Goal: Task Accomplishment & Management: Use online tool/utility

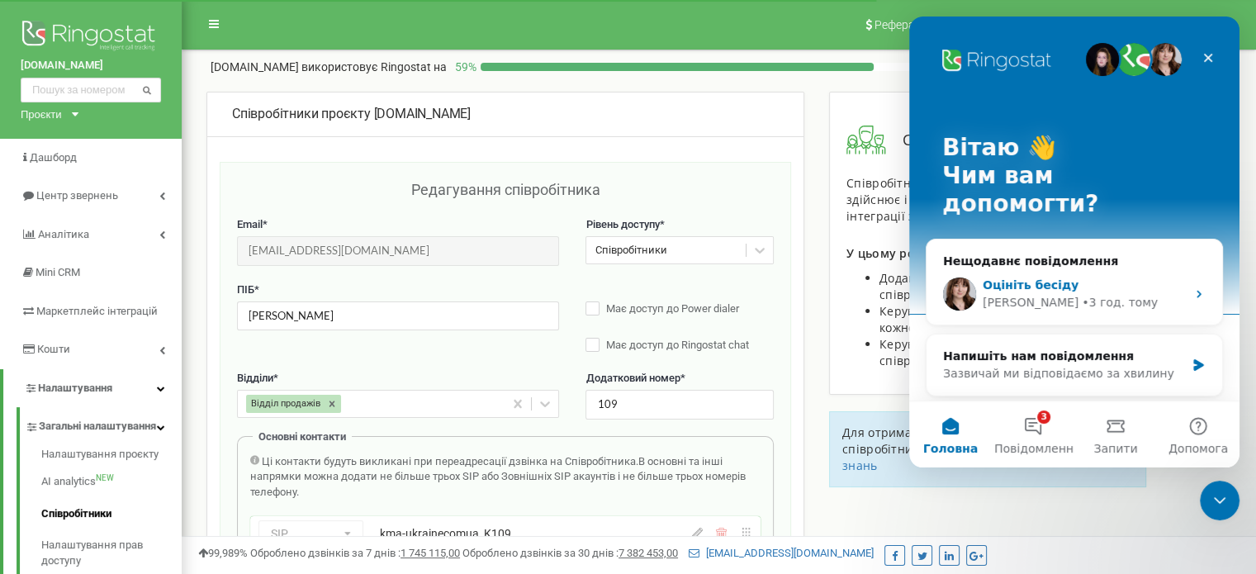
click at [1073, 277] on div "Оцініть бесіду" at bounding box center [1084, 285] width 203 height 17
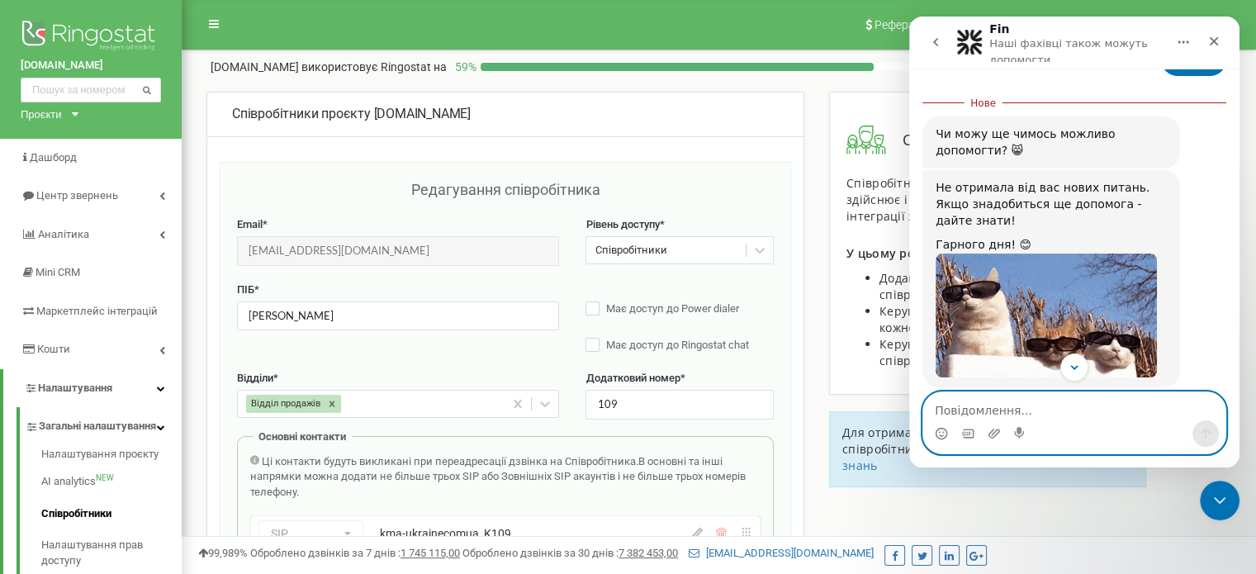
scroll to position [1473, 0]
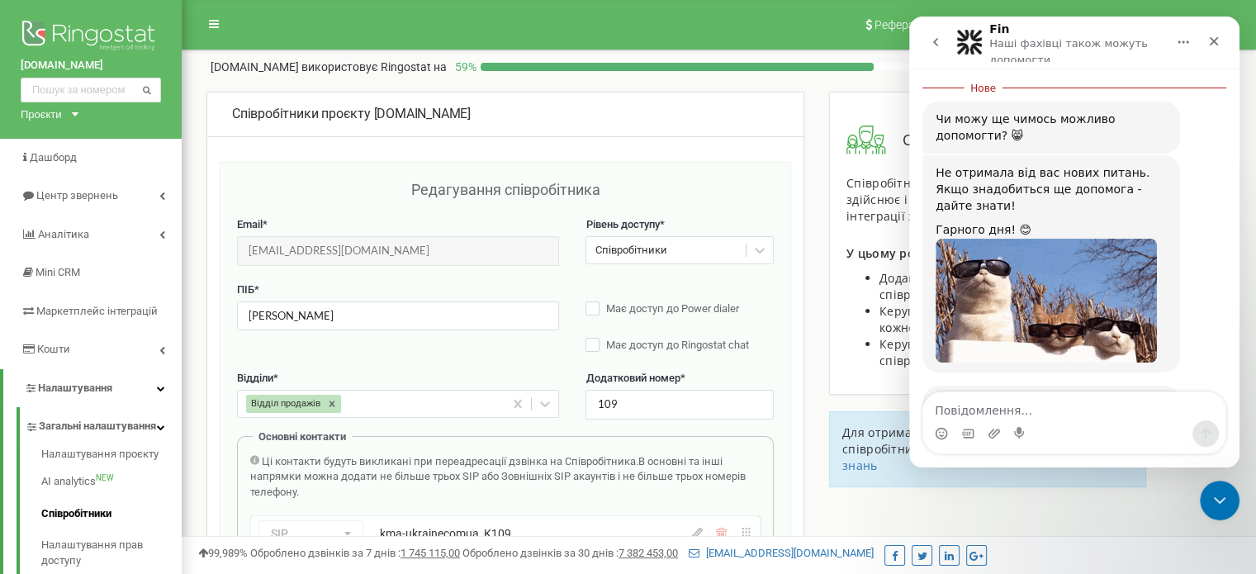
click at [1070, 501] on span "Добре" at bounding box center [1077, 516] width 30 height 30
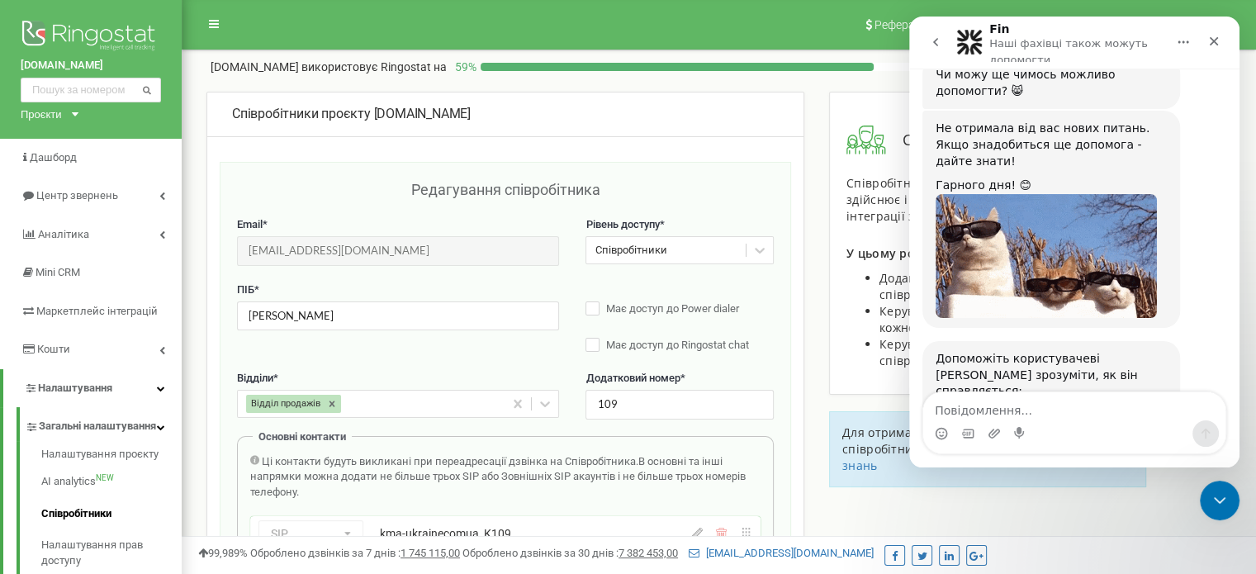
scroll to position [1519, 0]
click at [1126, 514] on div "Надіслати" at bounding box center [1123, 530] width 33 height 33
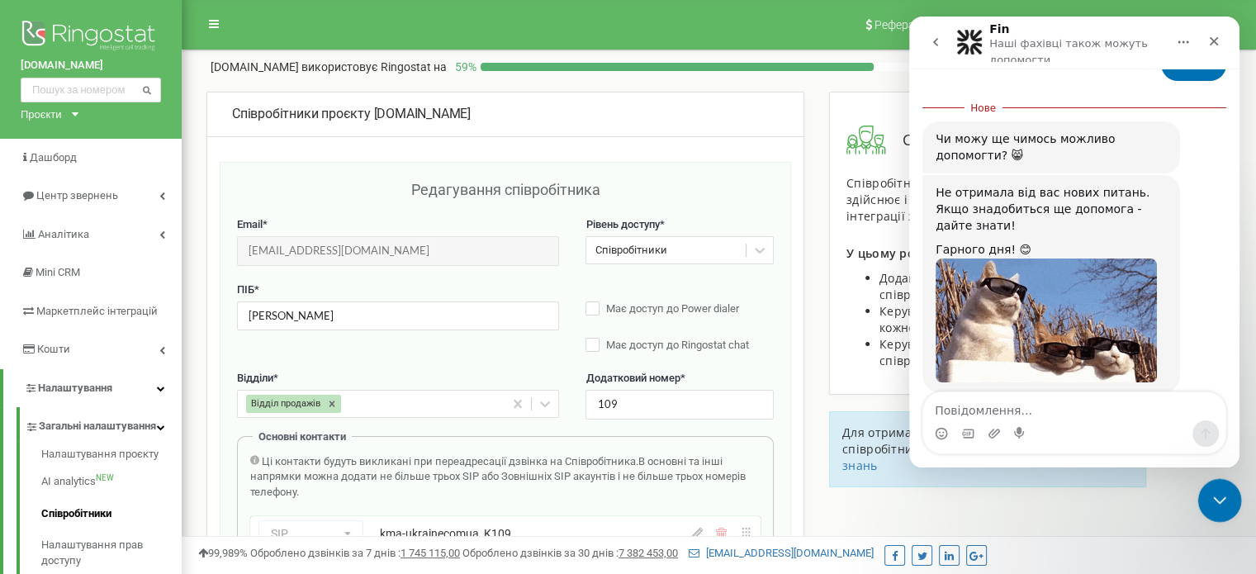
click at [1208, 497] on icon "Закрити програму для спілкування Intercom" at bounding box center [1217, 498] width 20 height 20
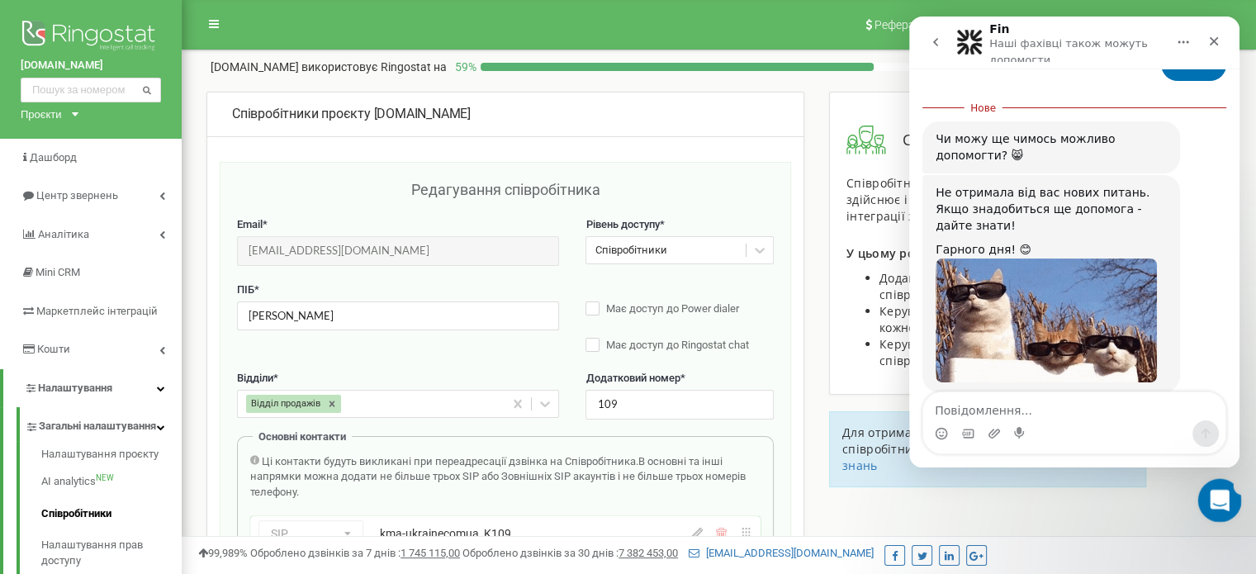
click at [1207, 498] on icon "Відкрити програму для спілкування Intercom" at bounding box center [1217, 498] width 27 height 27
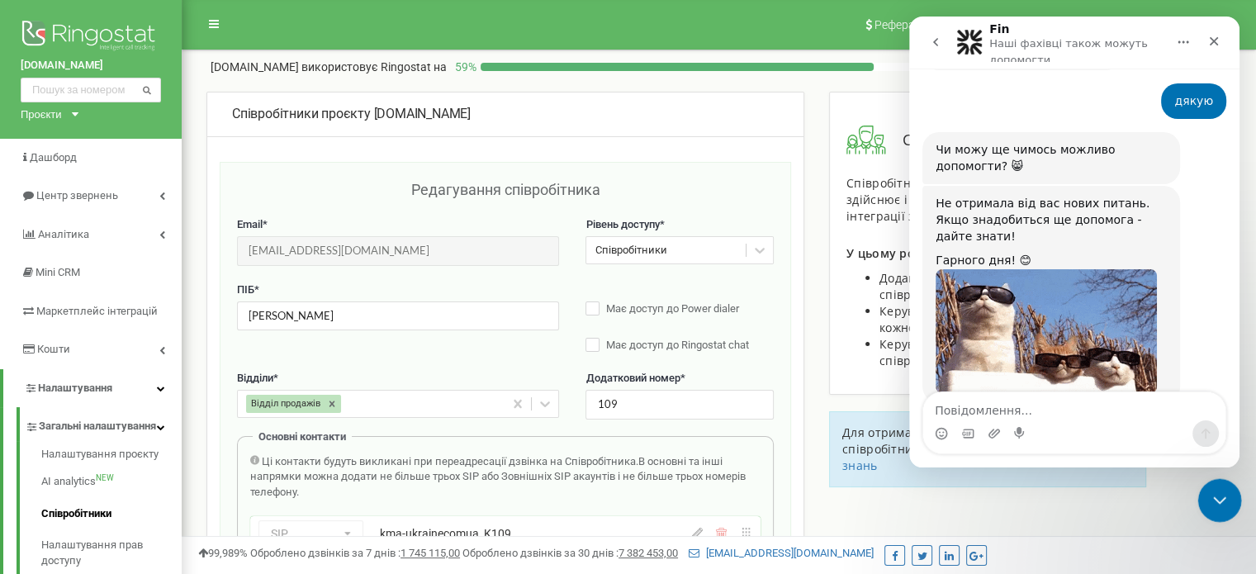
scroll to position [1427, 0]
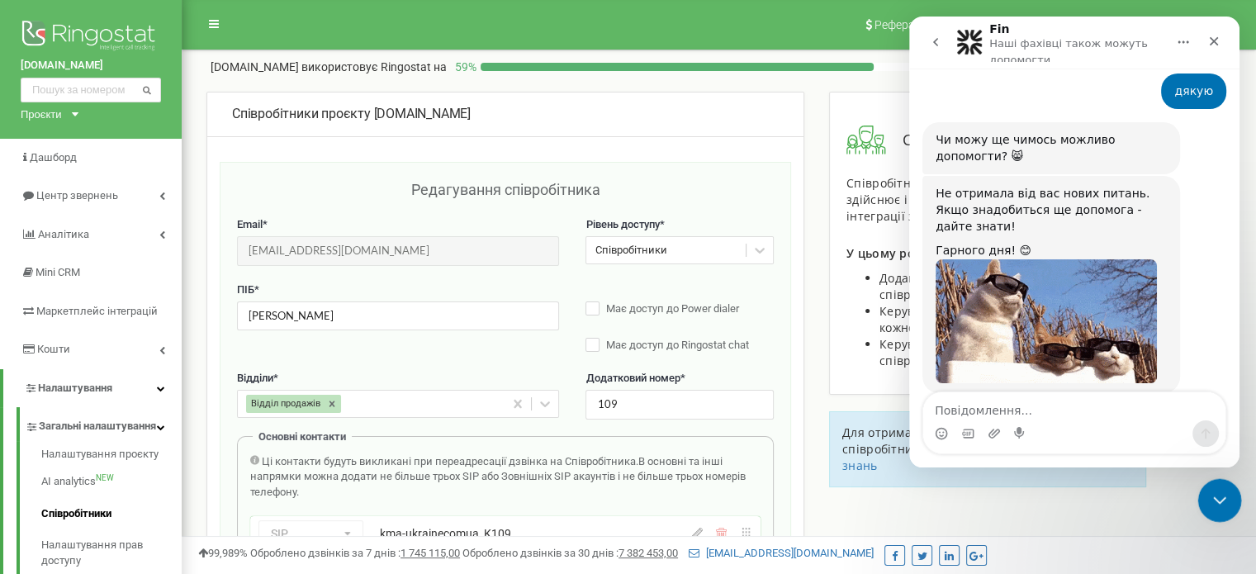
click at [1209, 497] on icon "Закрити програму для спілкування Intercom" at bounding box center [1217, 498] width 20 height 20
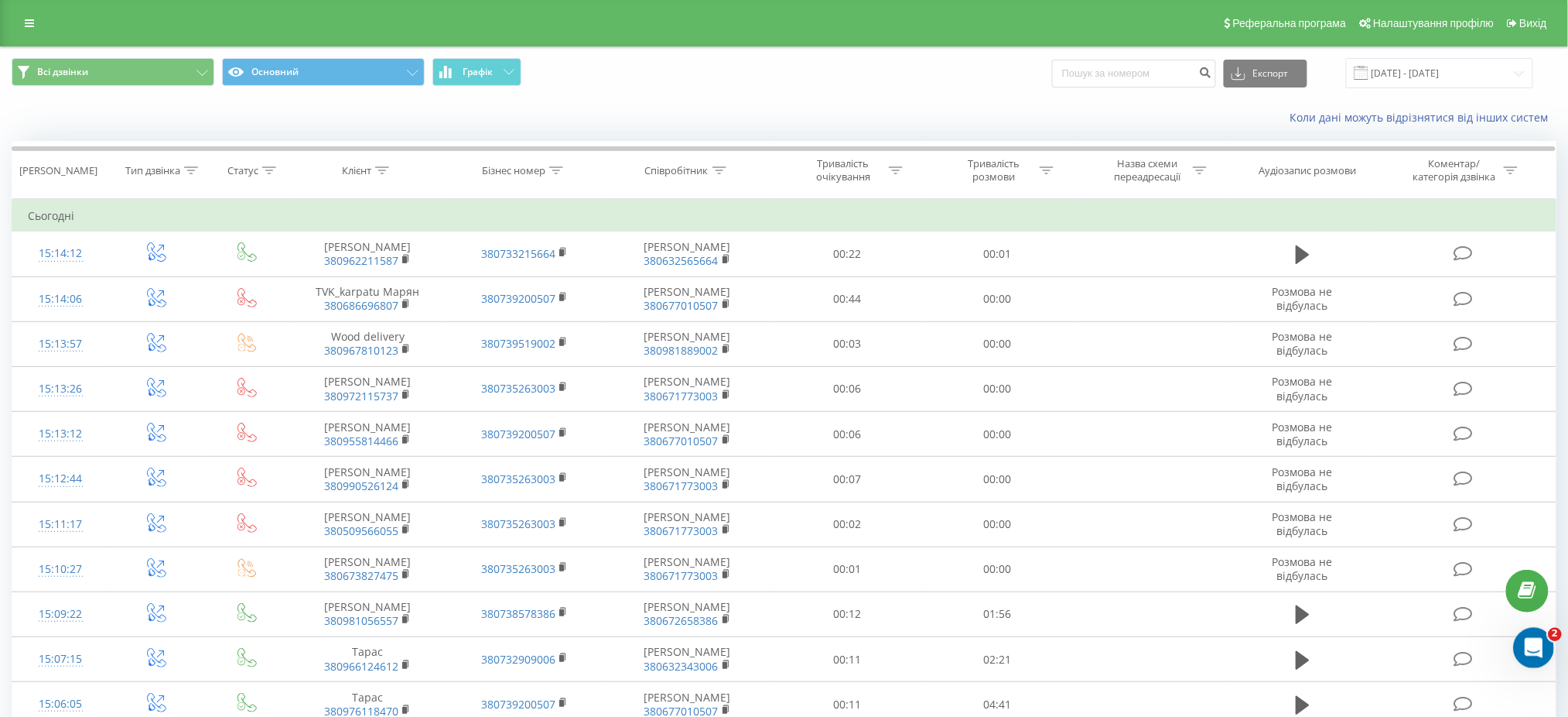
click at [1542, 644] on icon "Відкрити програму для спілкування Intercom" at bounding box center [1531, 646] width 25 height 25
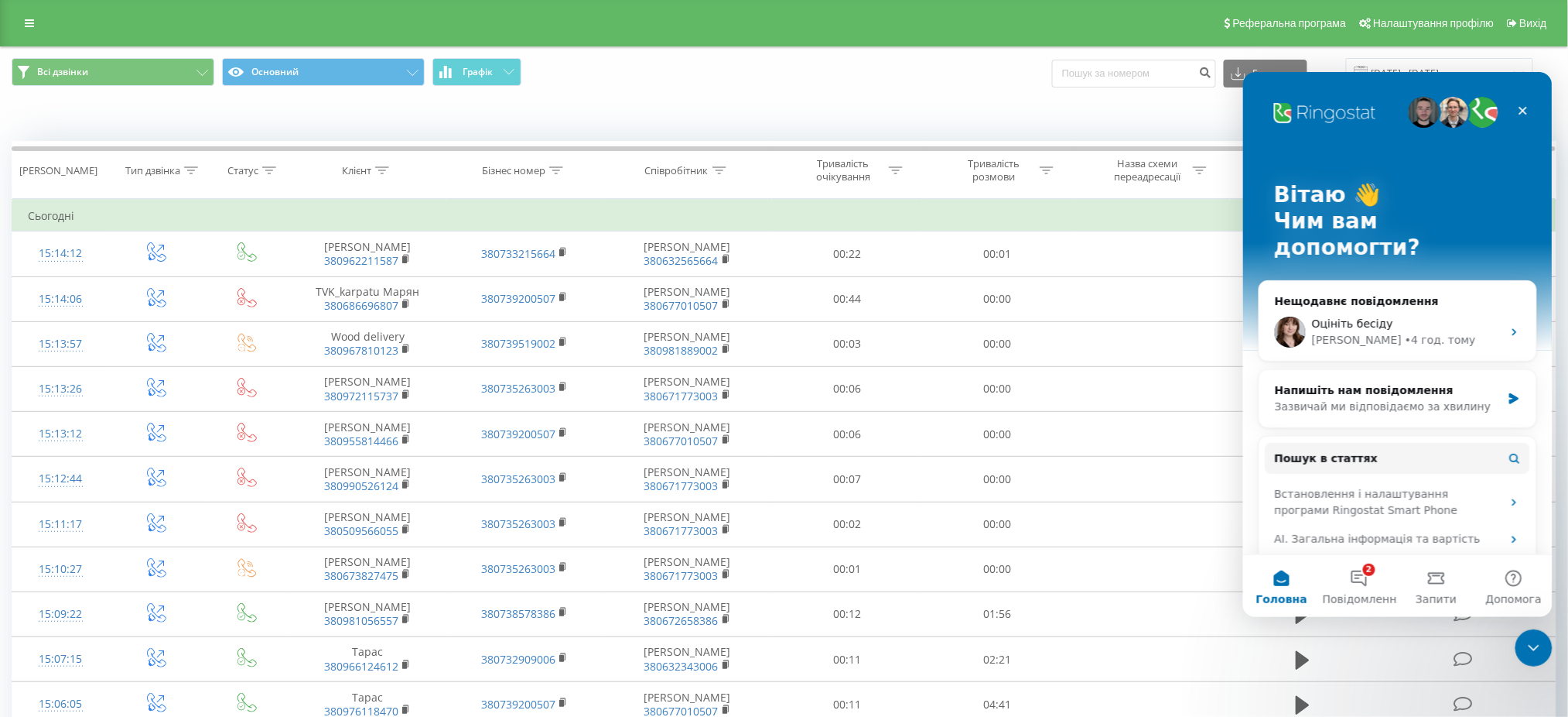
click at [810, 74] on div "Всі дзвінки Основний Графік Експорт .csv .xls .xlsx [DATE] - [DATE]" at bounding box center [783, 73] width 1545 height 30
click at [1546, 634] on div "Закрити програму для спілкування Intercom" at bounding box center [1531, 646] width 37 height 37
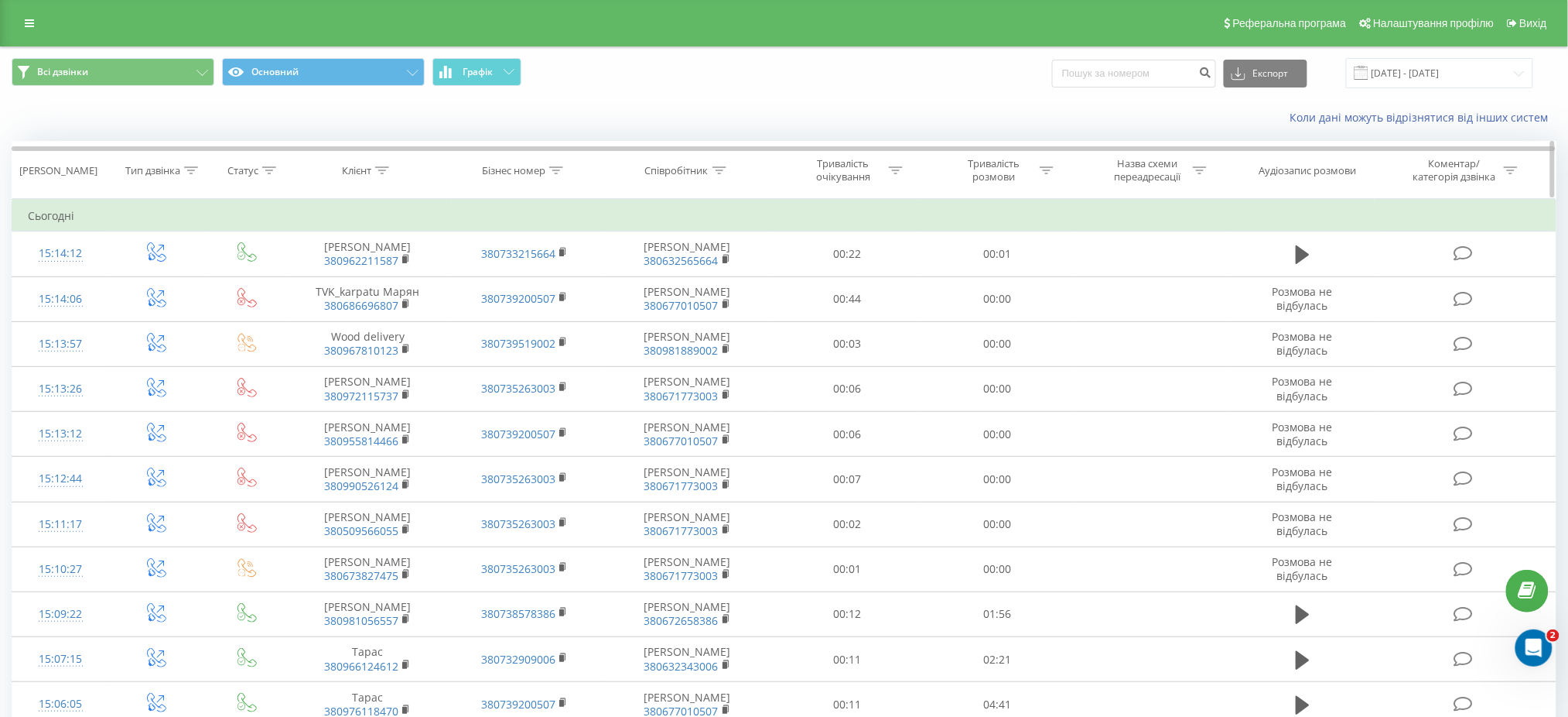
click at [677, 164] on div "Співробітник" at bounding box center [677, 171] width 64 height 13
click at [687, 289] on input "text" at bounding box center [688, 281] width 136 height 27
type input "г"
click at [706, 304] on span "OK" at bounding box center [720, 312] width 43 height 24
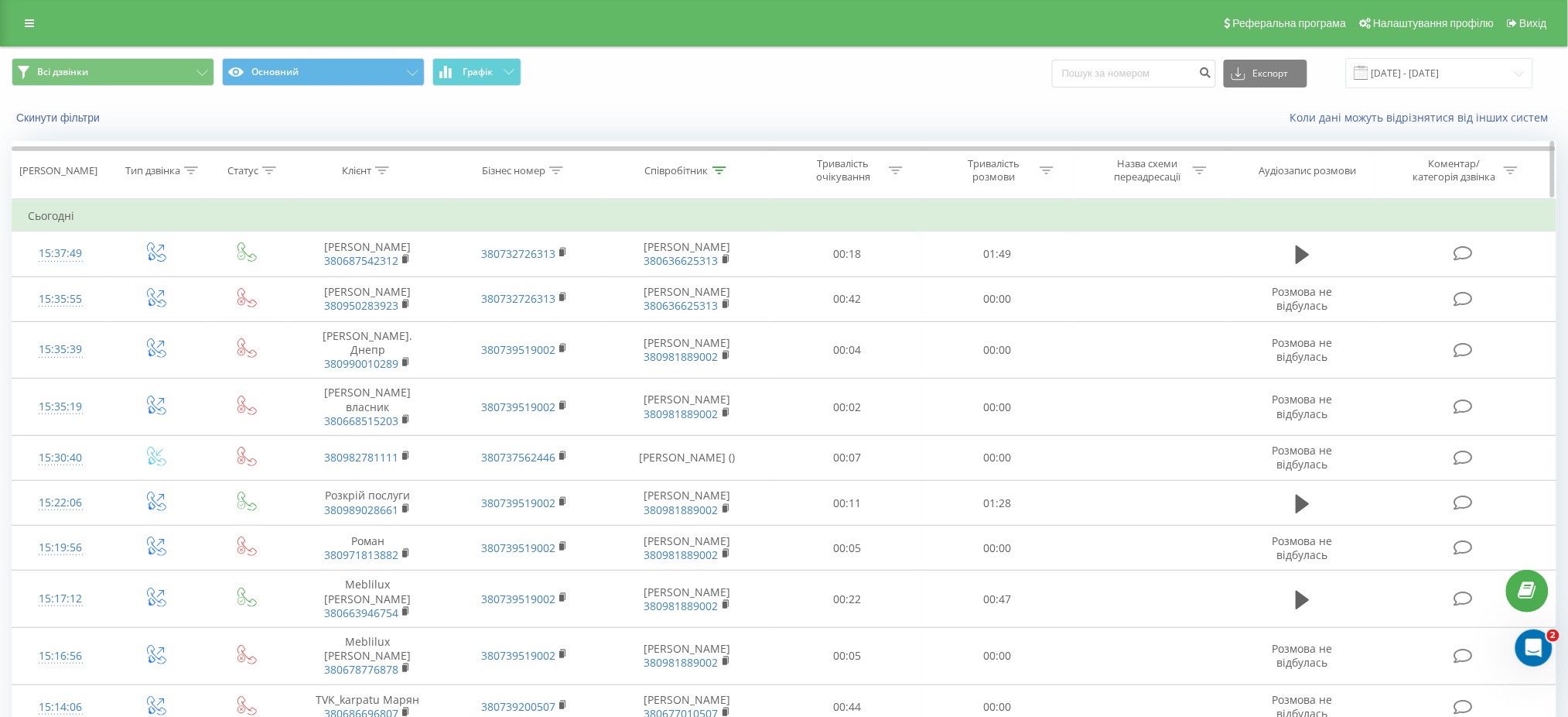
click at [700, 175] on div "Співробітник" at bounding box center [677, 171] width 64 height 13
click at [650, 287] on input "г" at bounding box center [688, 281] width 136 height 27
click at [726, 318] on span "OK" at bounding box center [720, 312] width 43 height 24
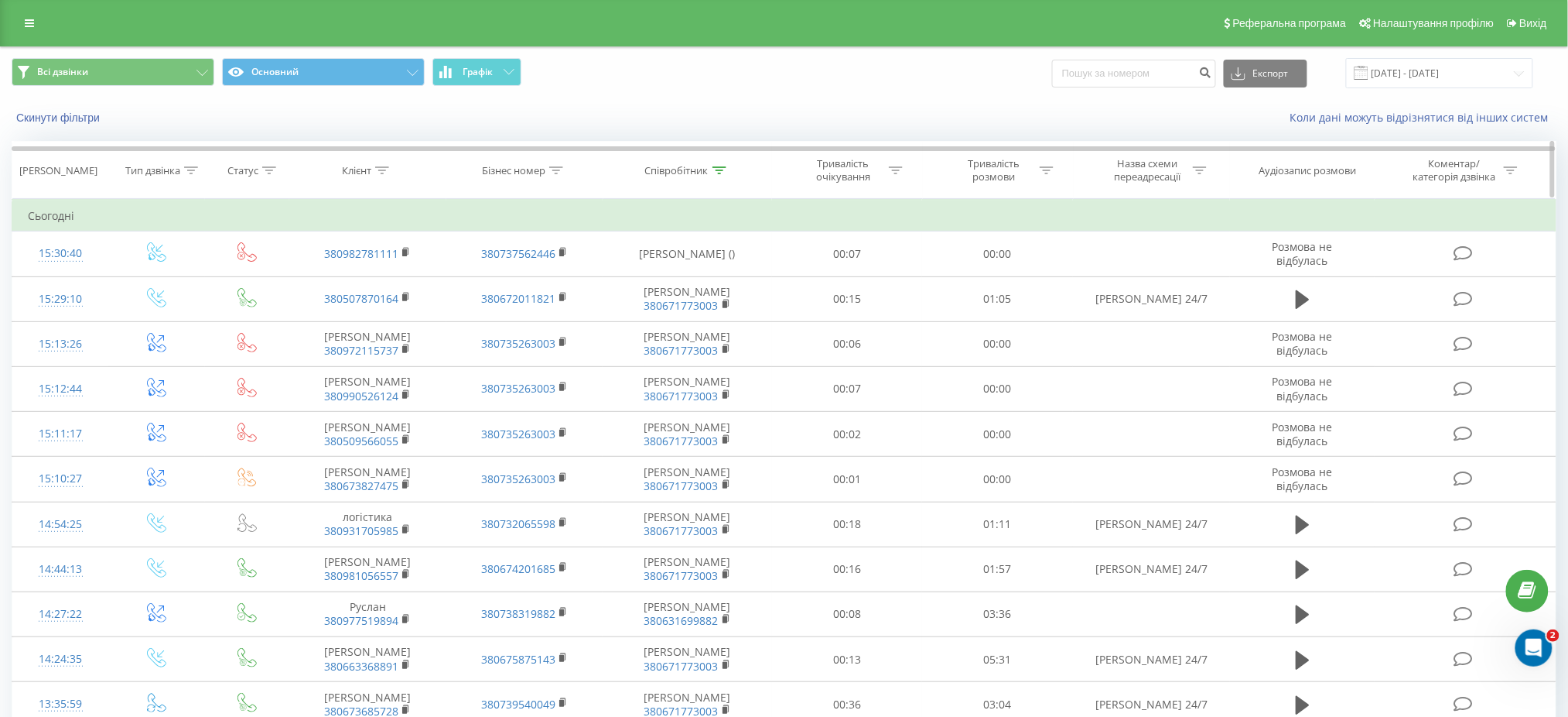
click at [701, 171] on div "Співробітник" at bounding box center [677, 171] width 64 height 13
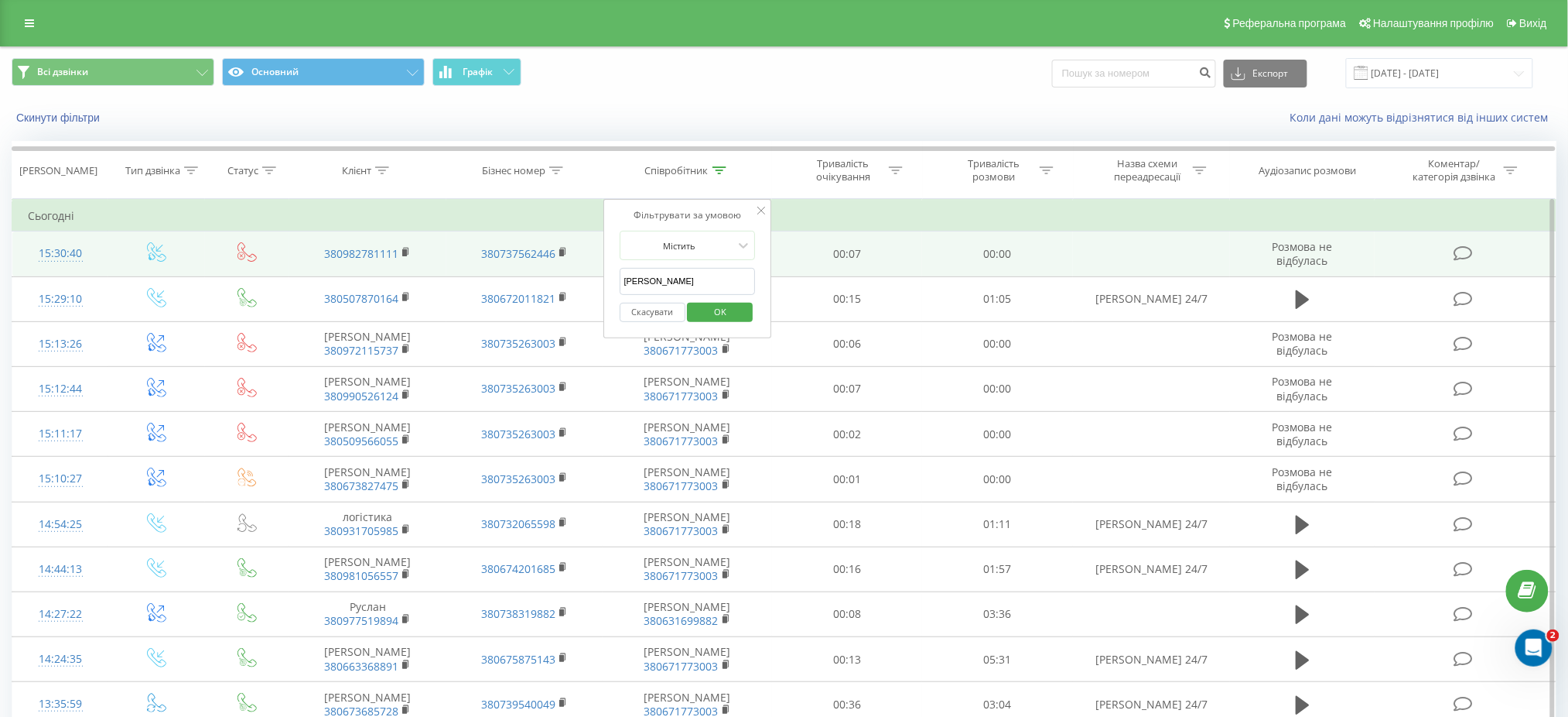
drag, startPoint x: 667, startPoint y: 279, endPoint x: 600, endPoint y: 274, distance: 67.2
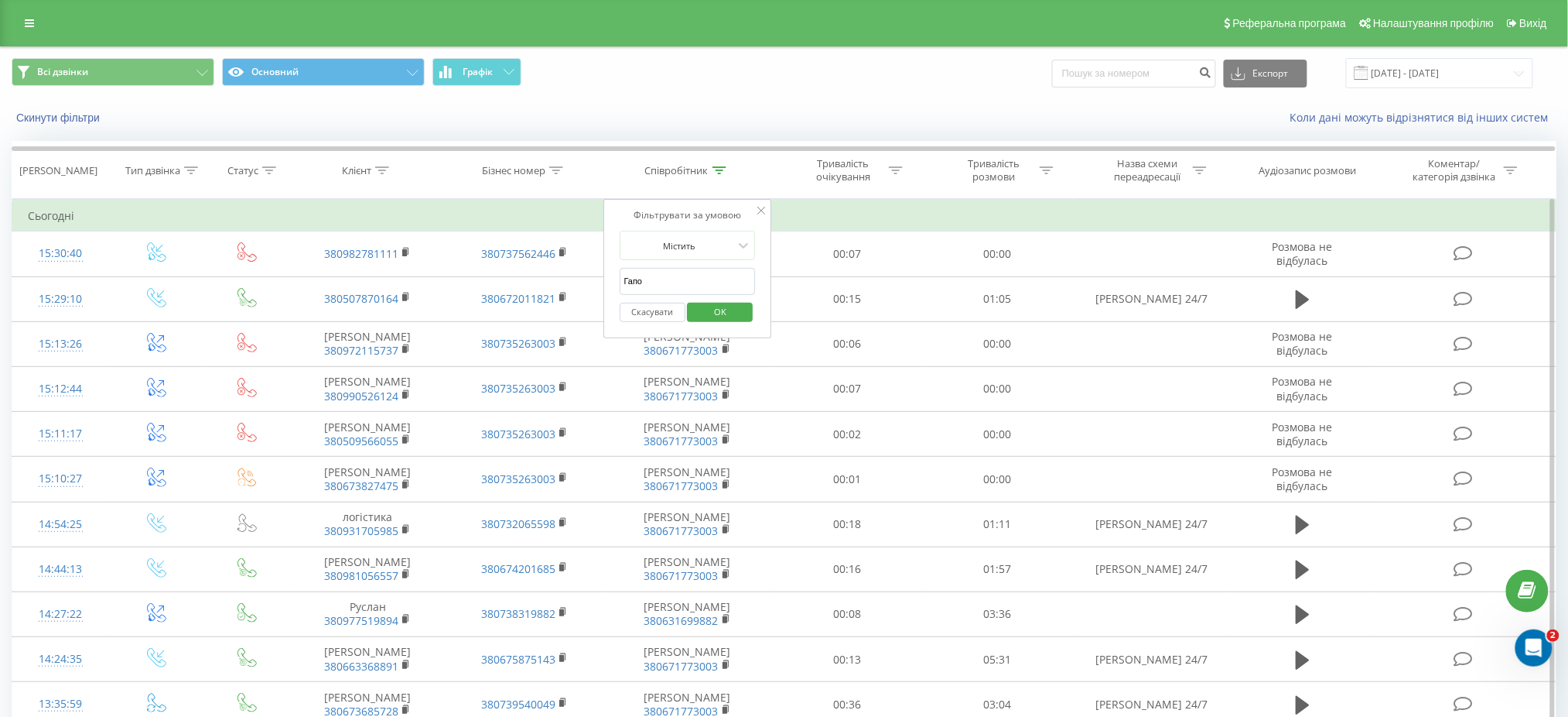
click at [707, 313] on span "OK" at bounding box center [720, 312] width 43 height 24
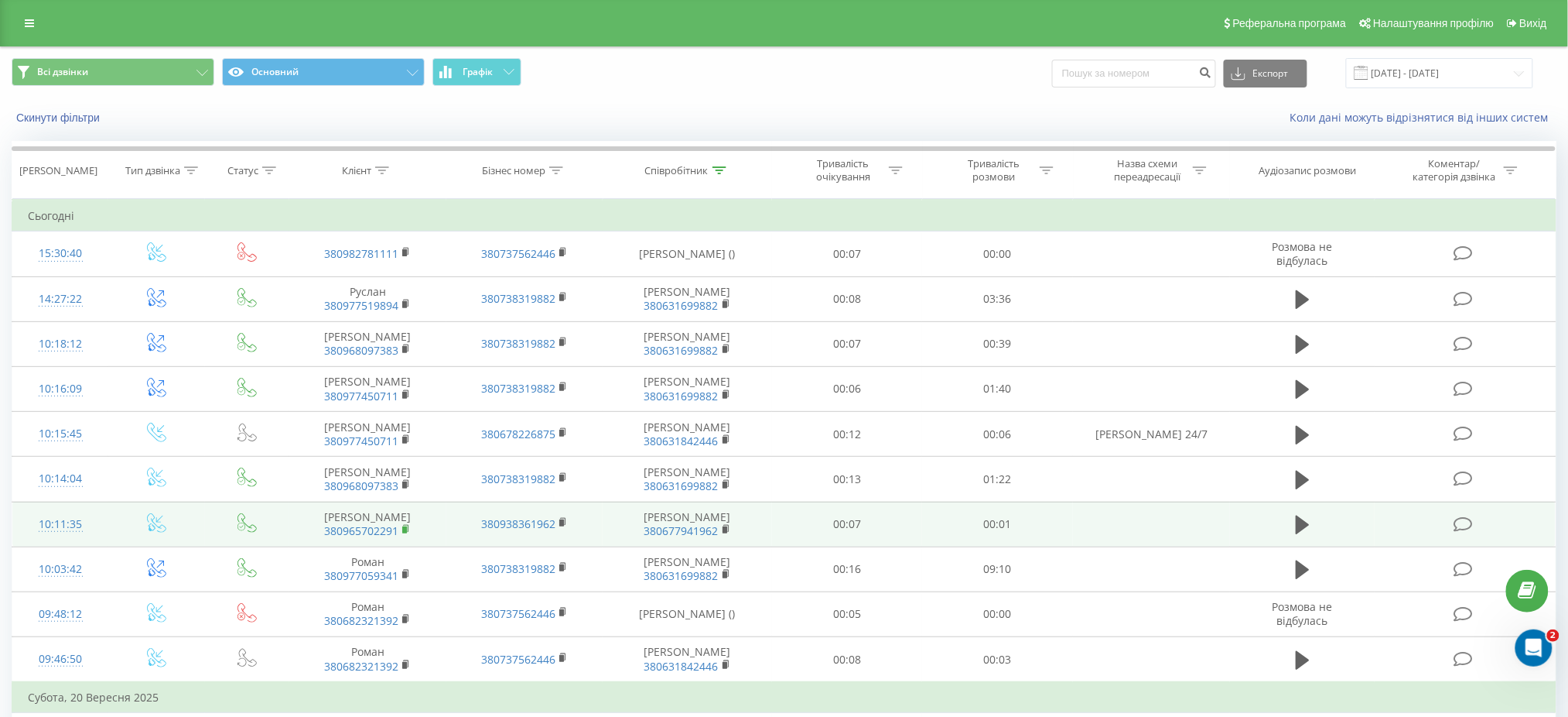
click at [406, 530] on rect at bounding box center [404, 530] width 5 height 7
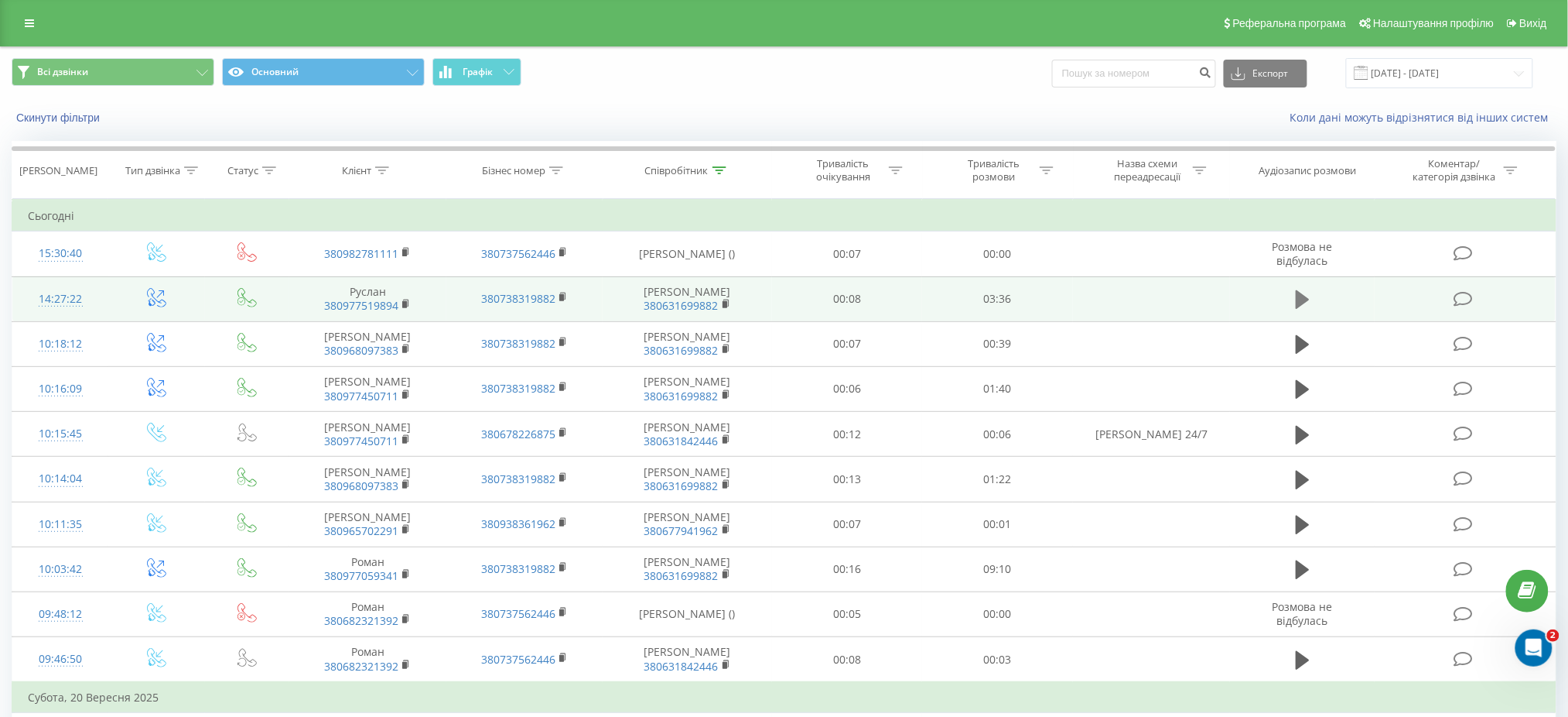
click at [1297, 303] on icon at bounding box center [1302, 300] width 14 height 19
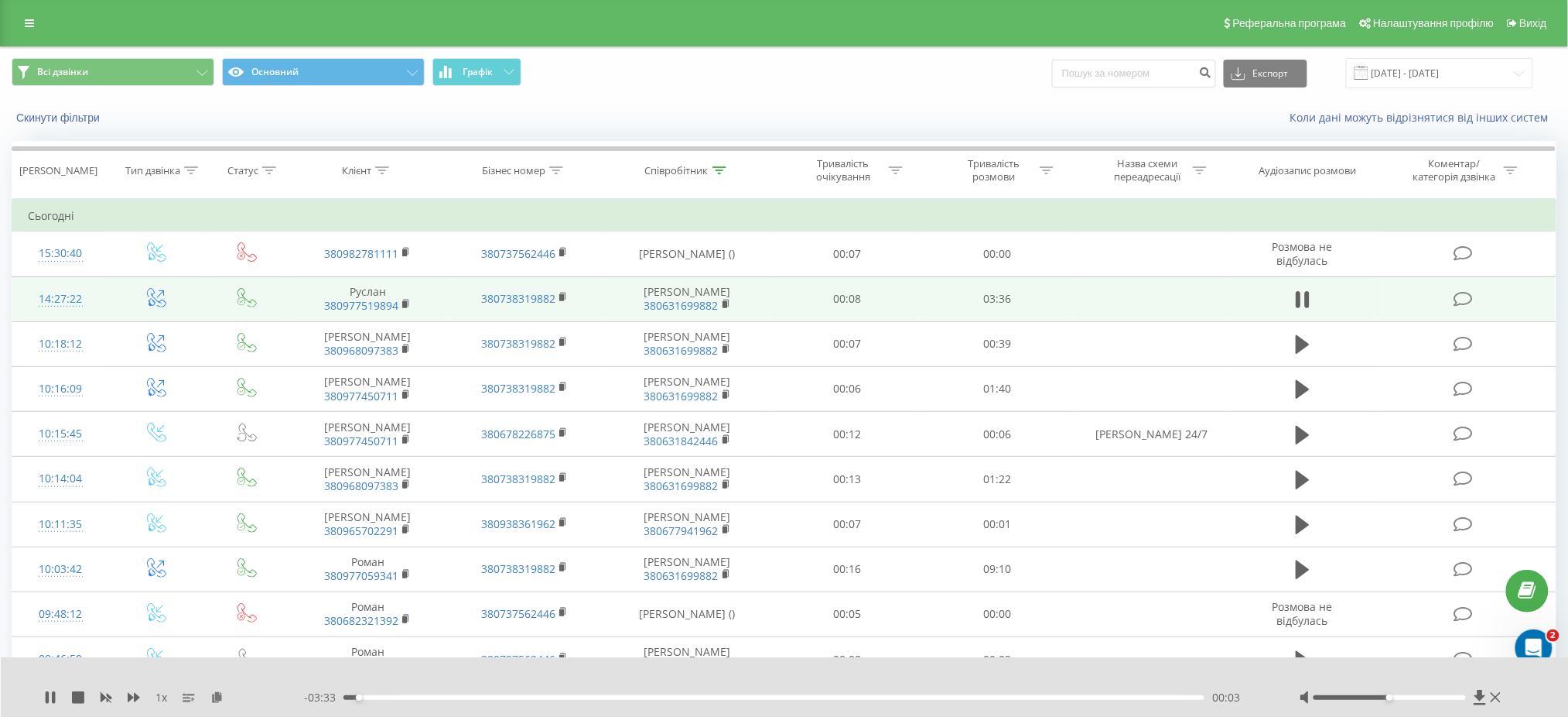
drag, startPoint x: 1386, startPoint y: 702, endPoint x: 1413, endPoint y: 689, distance: 30.0
click at [1421, 688] on div "1 x - 03:33 00:03 00:03" at bounding box center [785, 687] width 1568 height 60
drag, startPoint x: 1390, startPoint y: 696, endPoint x: 1464, endPoint y: 694, distance: 74.0
click at [1464, 694] on div at bounding box center [1401, 697] width 205 height 16
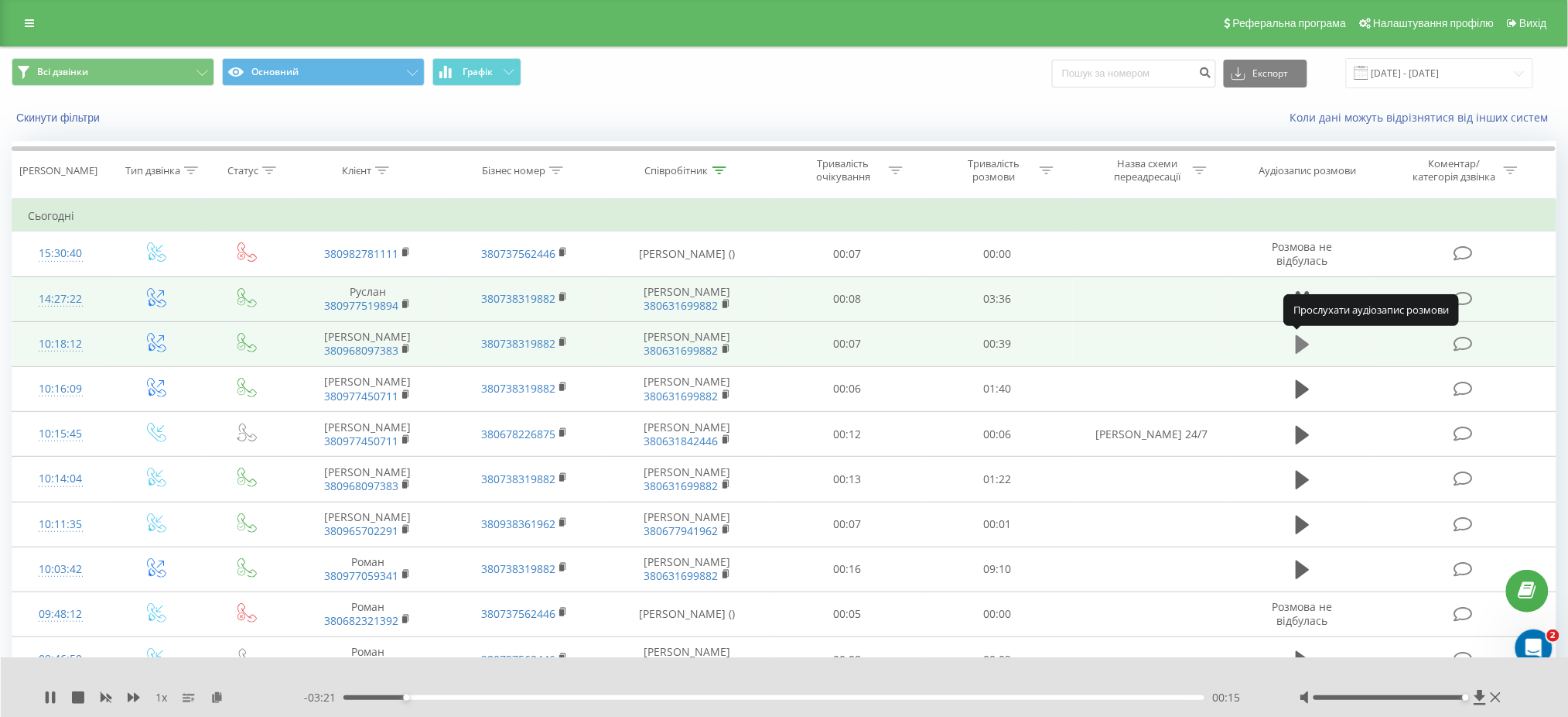
click at [1303, 345] on icon at bounding box center [1302, 345] width 14 height 19
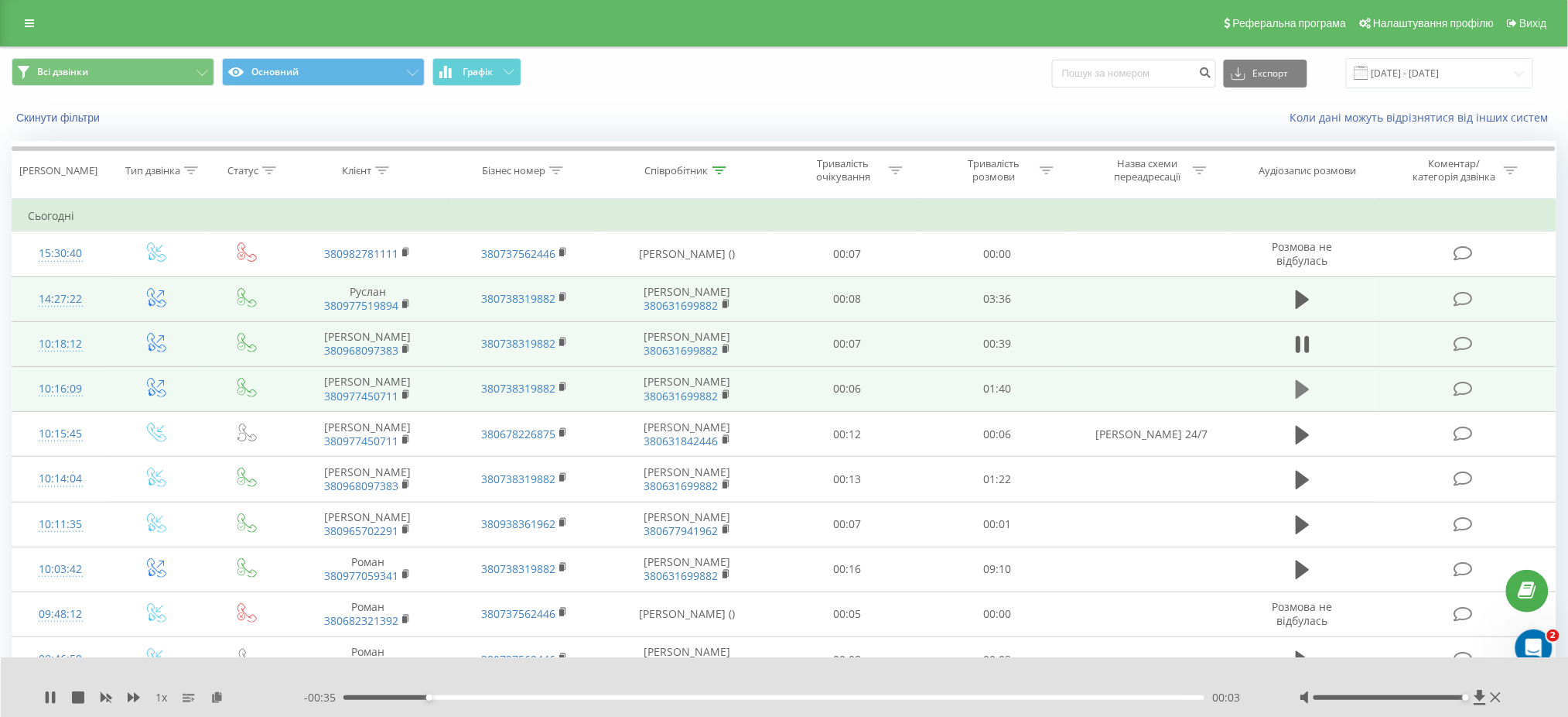
click at [1302, 394] on icon at bounding box center [1302, 389] width 14 height 19
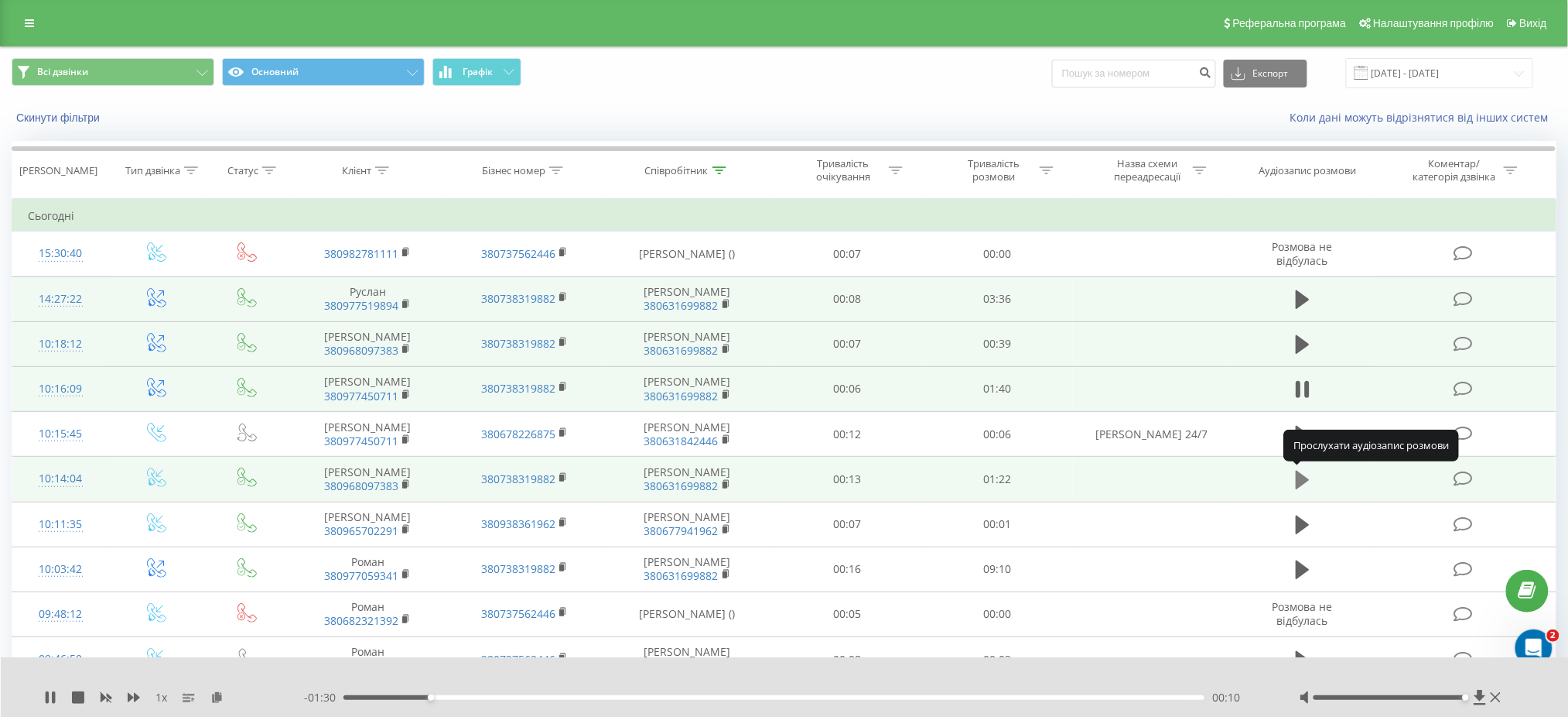
click at [1303, 481] on icon at bounding box center [1302, 480] width 14 height 19
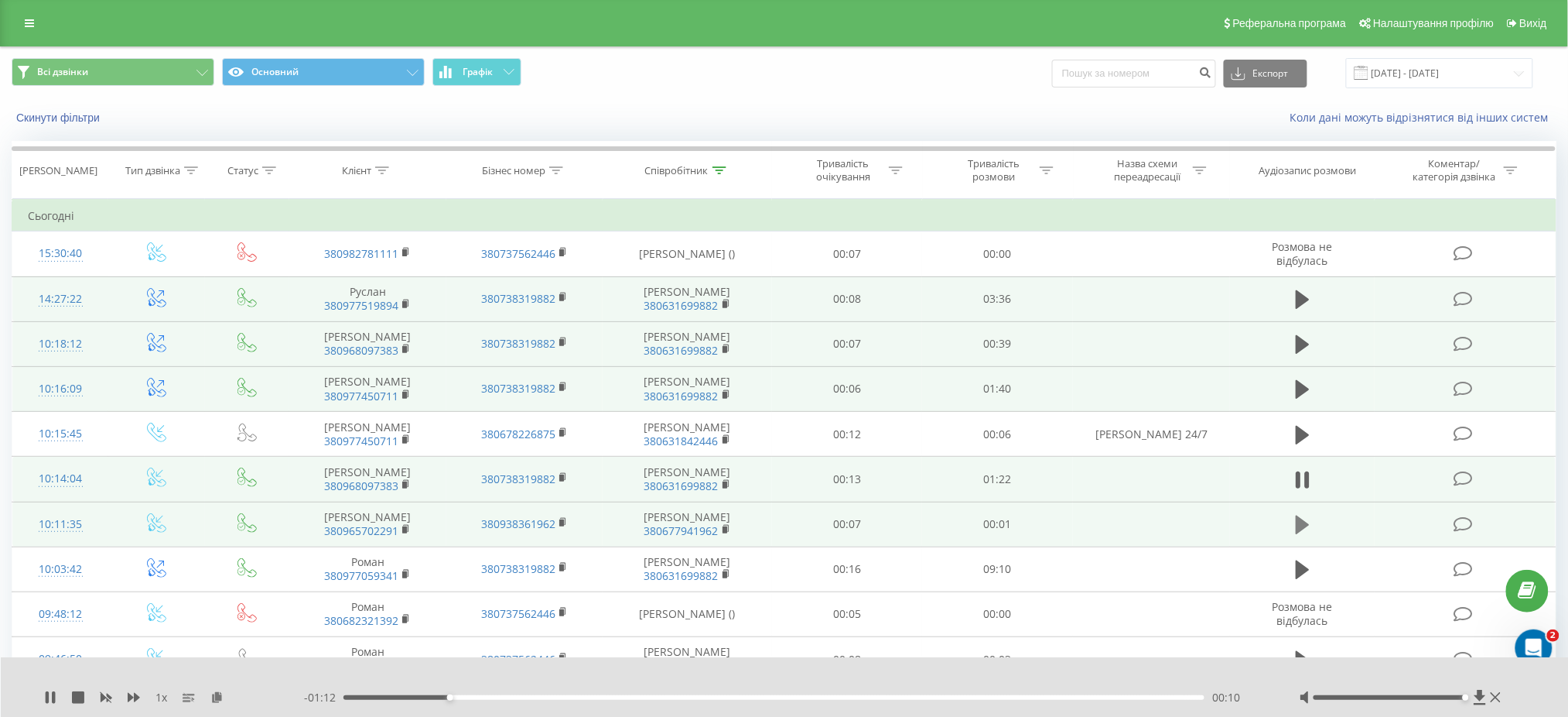
click at [1309, 526] on button at bounding box center [1302, 525] width 23 height 23
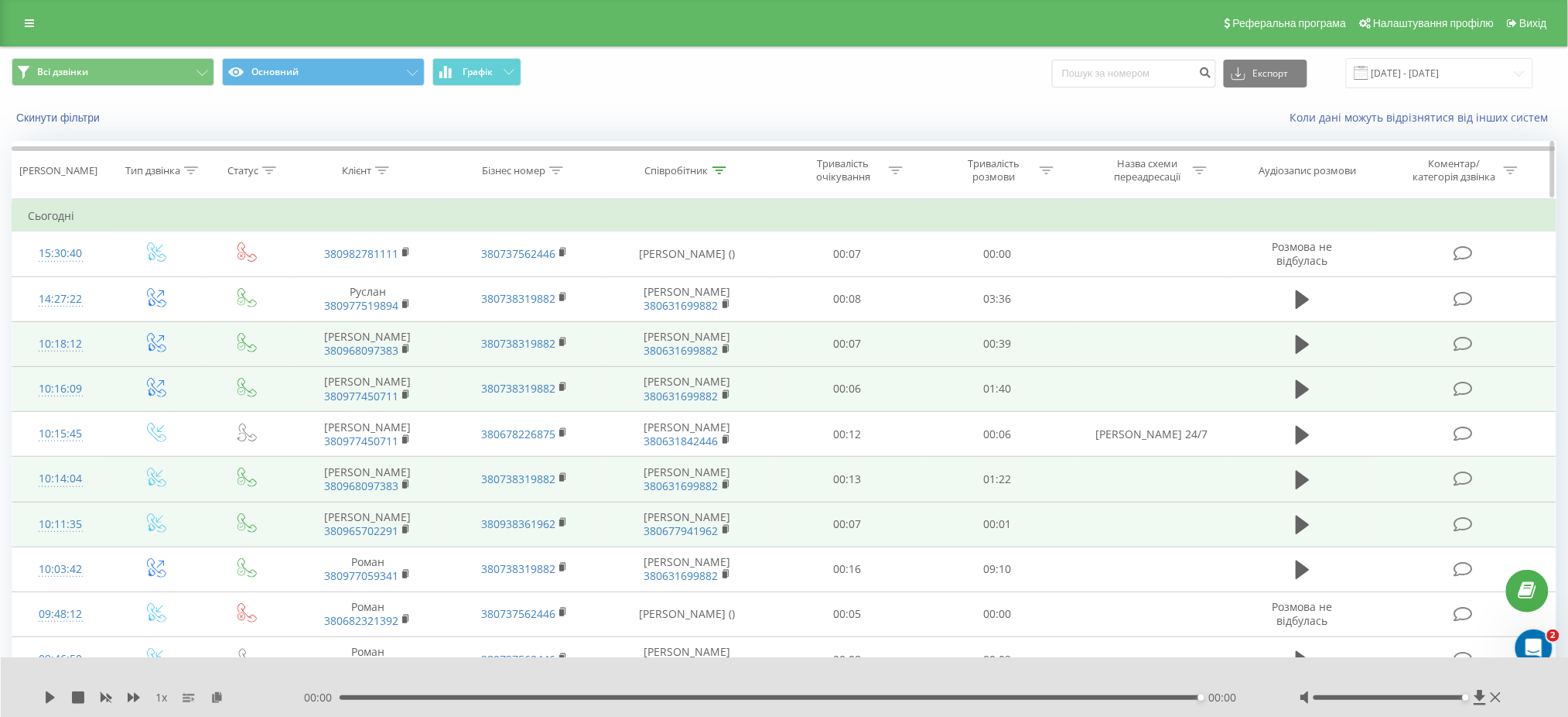
click at [717, 161] on th "Співробітник" at bounding box center [688, 170] width 169 height 57
click at [718, 167] on icon at bounding box center [719, 171] width 14 height 7
drag, startPoint x: 662, startPoint y: 277, endPoint x: 602, endPoint y: 273, distance: 60.1
click at [603, 273] on div "Фільтрувати за умовою Містить Гапо Скасувати OK" at bounding box center [688, 268] width 169 height 140
type input "Сид"
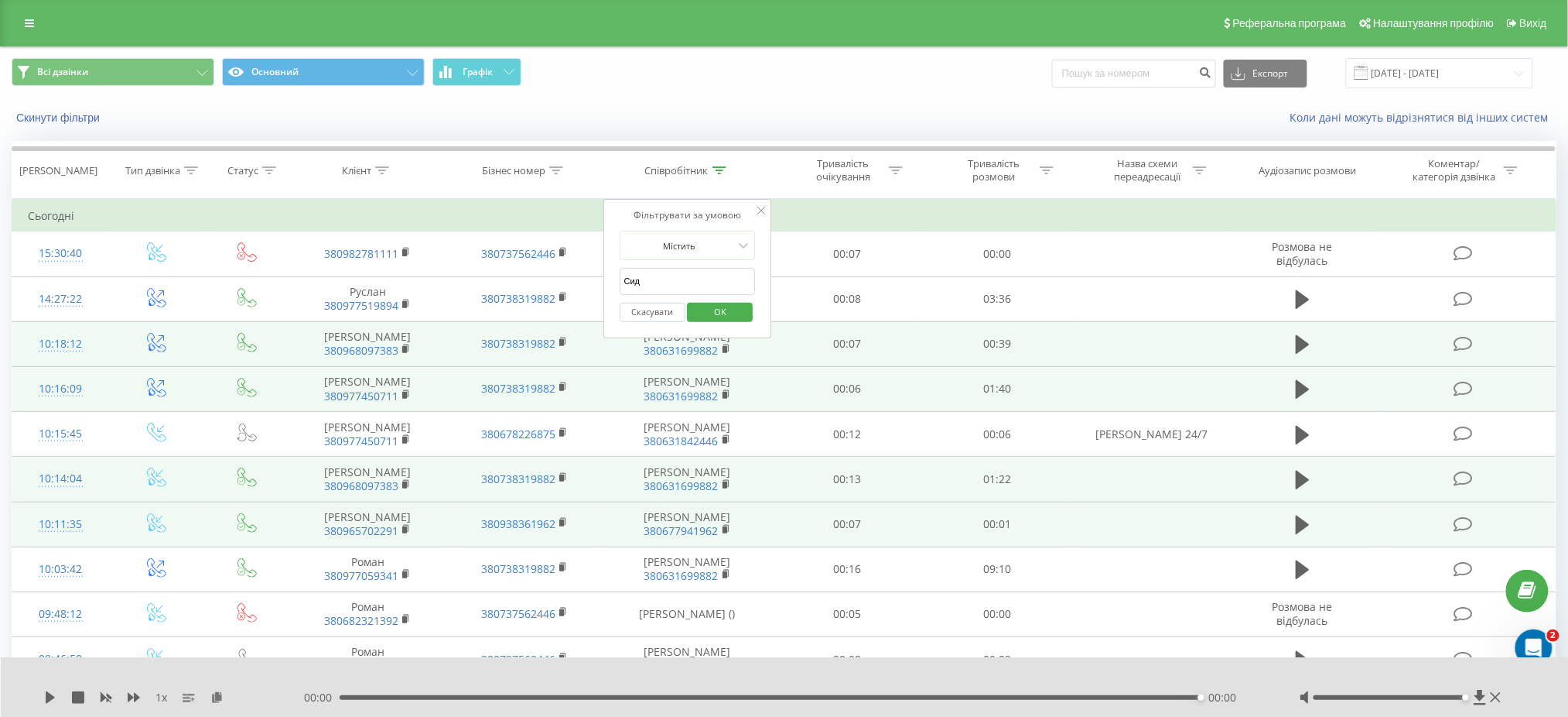
click at [735, 318] on span "OK" at bounding box center [720, 312] width 43 height 24
